Goal: Navigation & Orientation: Go to known website

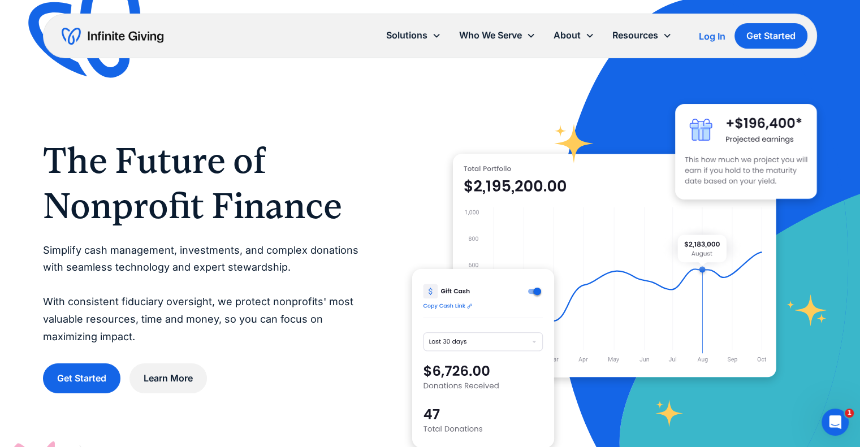
click at [534, 36] on div "Solutions Donation Page Investing Cash Reserves Advisory Services Stock Donatio…" at bounding box center [592, 35] width 430 height 25
click at [534, 36] on div "Log In" at bounding box center [712, 36] width 27 height 9
click at [706, 36] on div "Log In" at bounding box center [712, 36] width 27 height 9
click at [719, 29] on link "Log In" at bounding box center [712, 36] width 27 height 14
